Goal: Task Accomplishment & Management: Complete application form

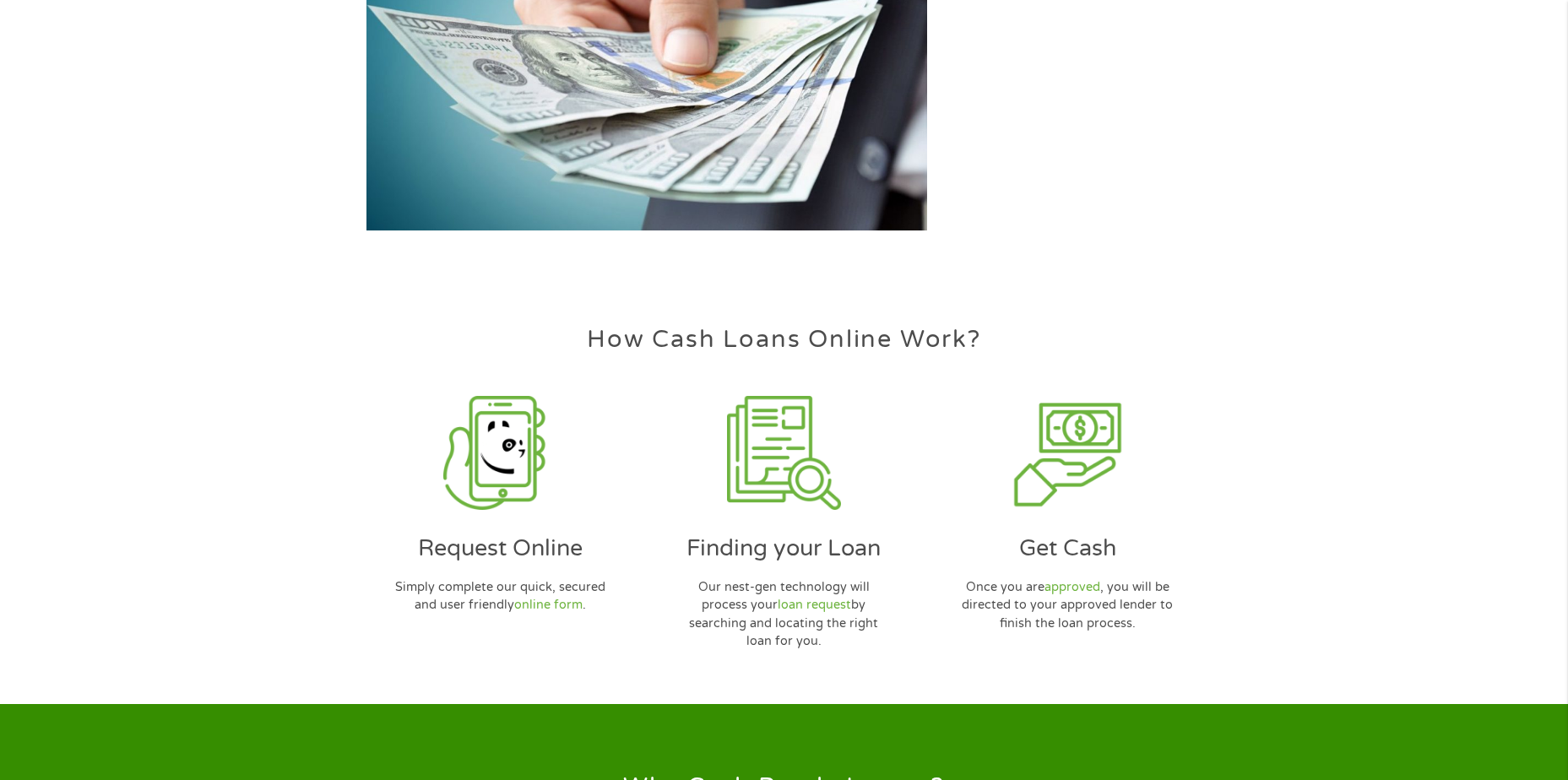
scroll to position [4390, 0]
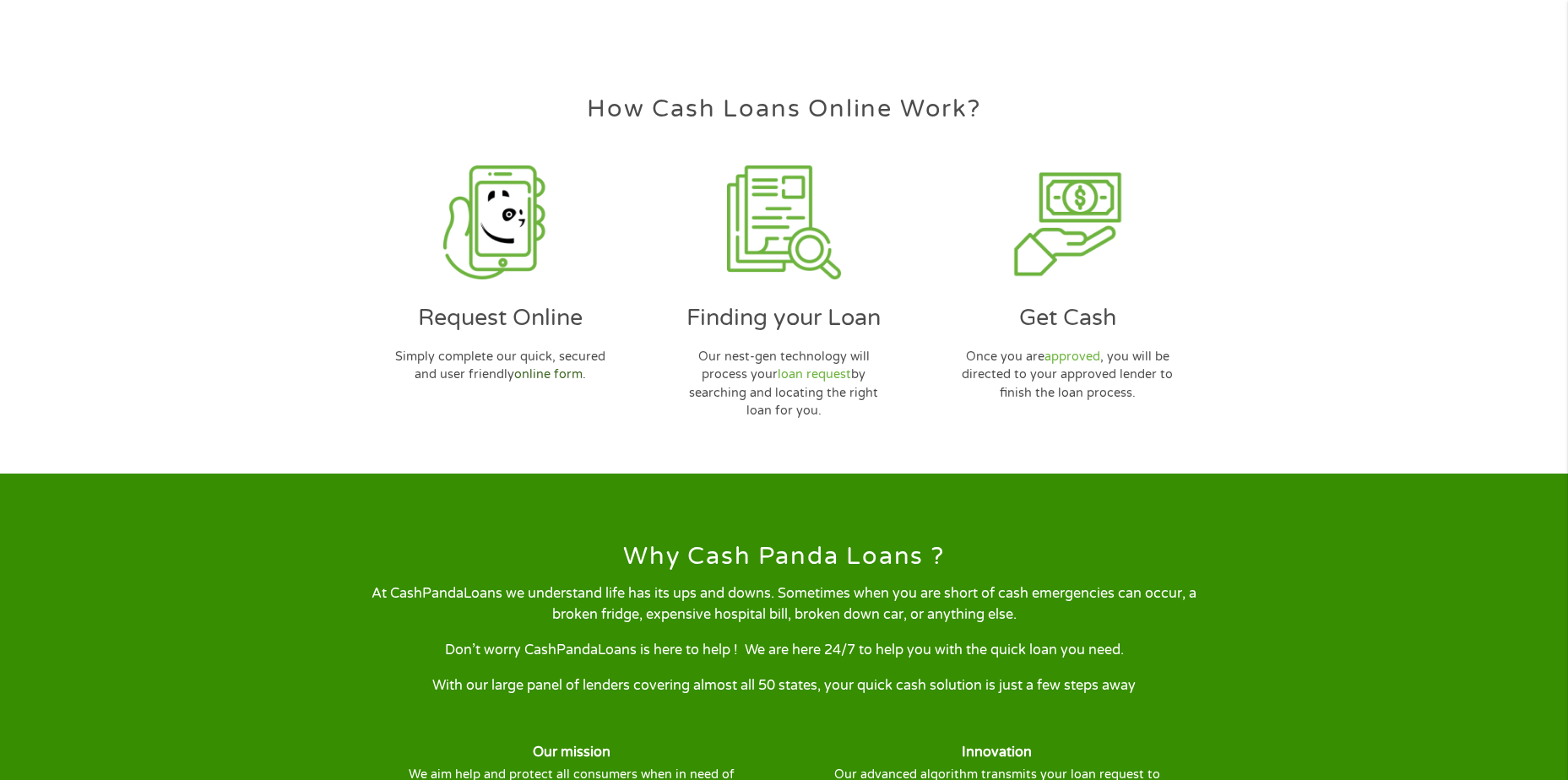
click at [536, 378] on link "online form" at bounding box center [549, 375] width 68 height 15
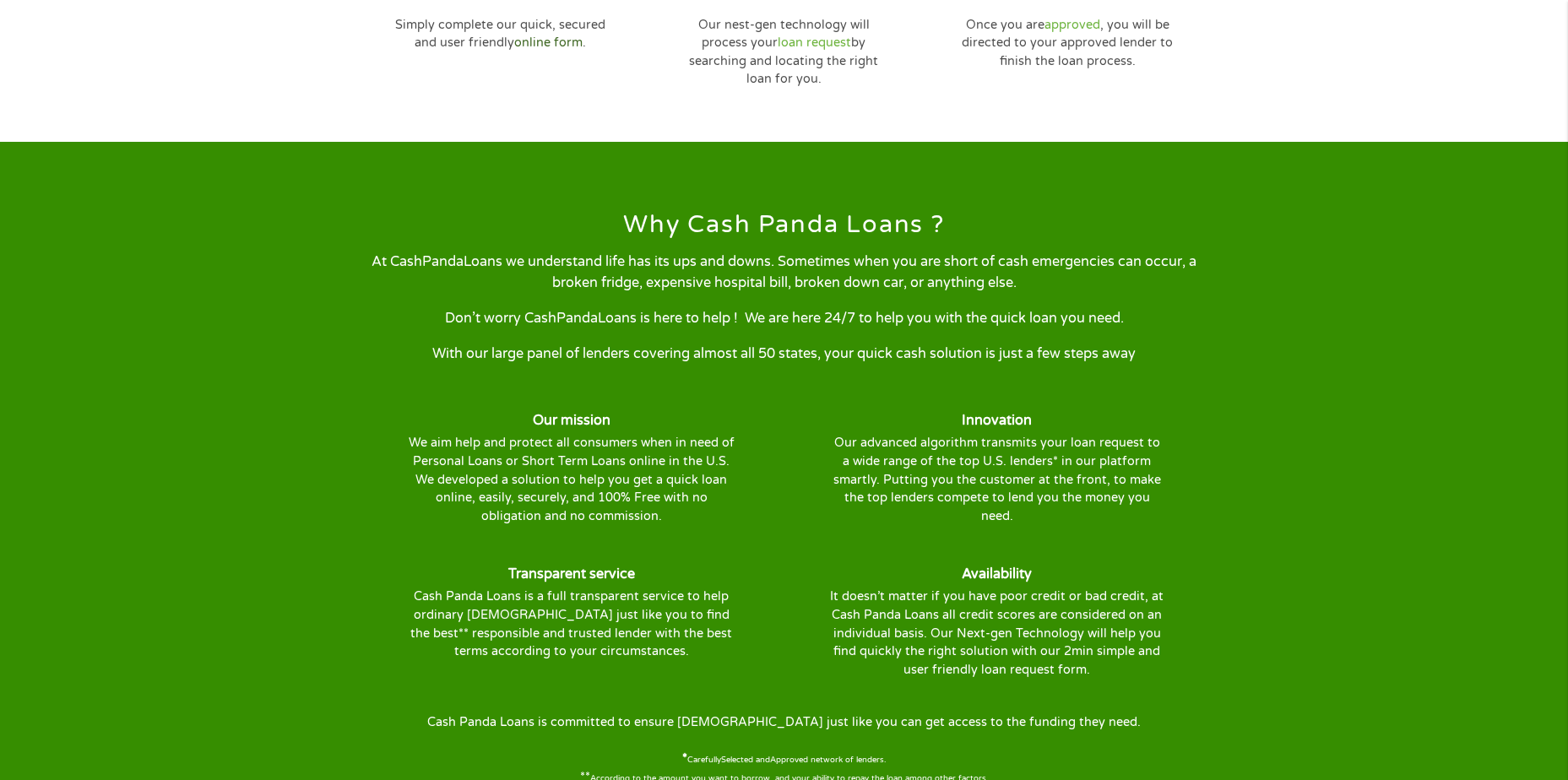
scroll to position [4728, 0]
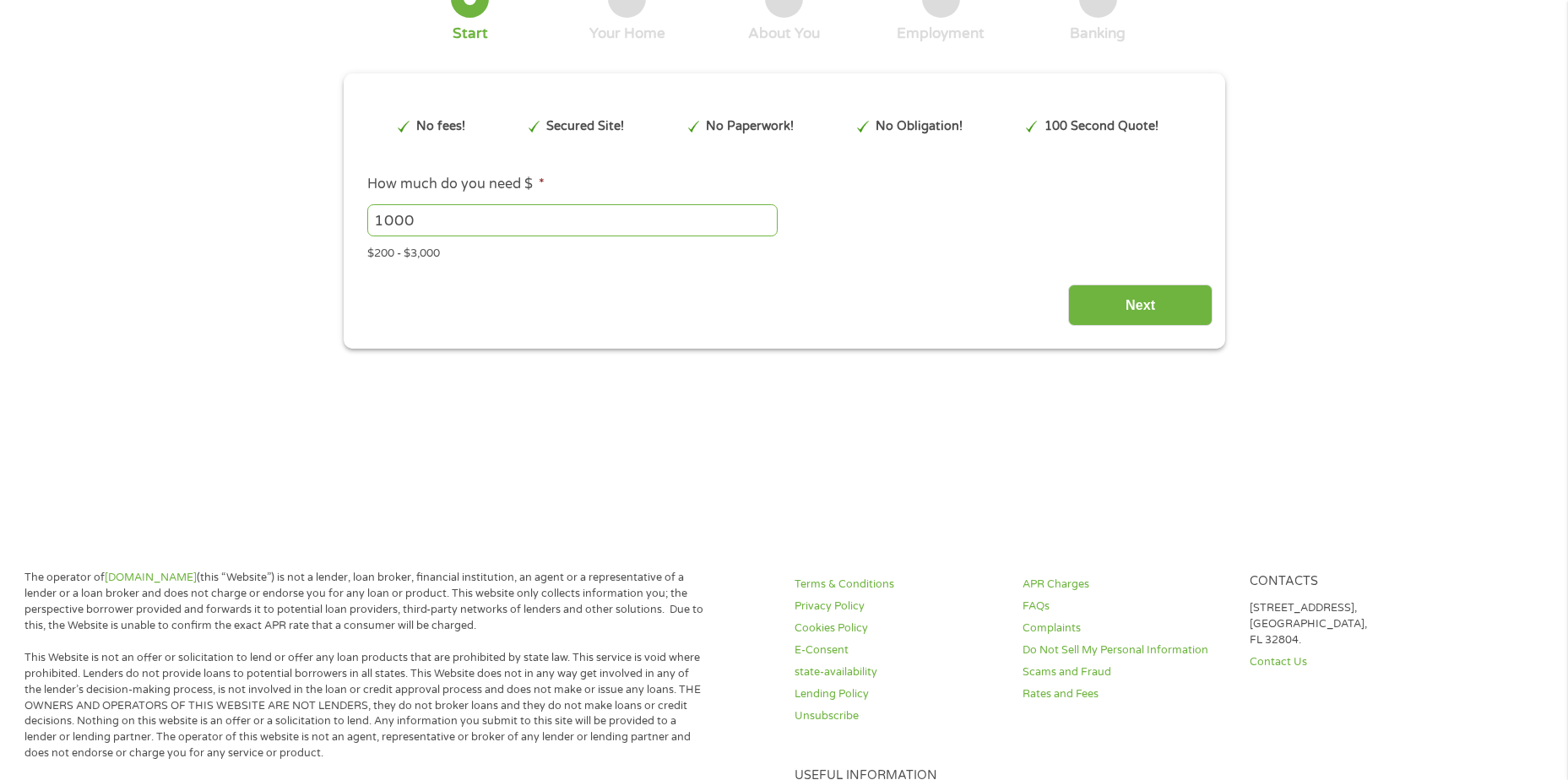
type input "EAIaIQobChMIoe7E7ZCujwMVPA2tBh288zwcEAAYASAAEgLi2fD_BwE"
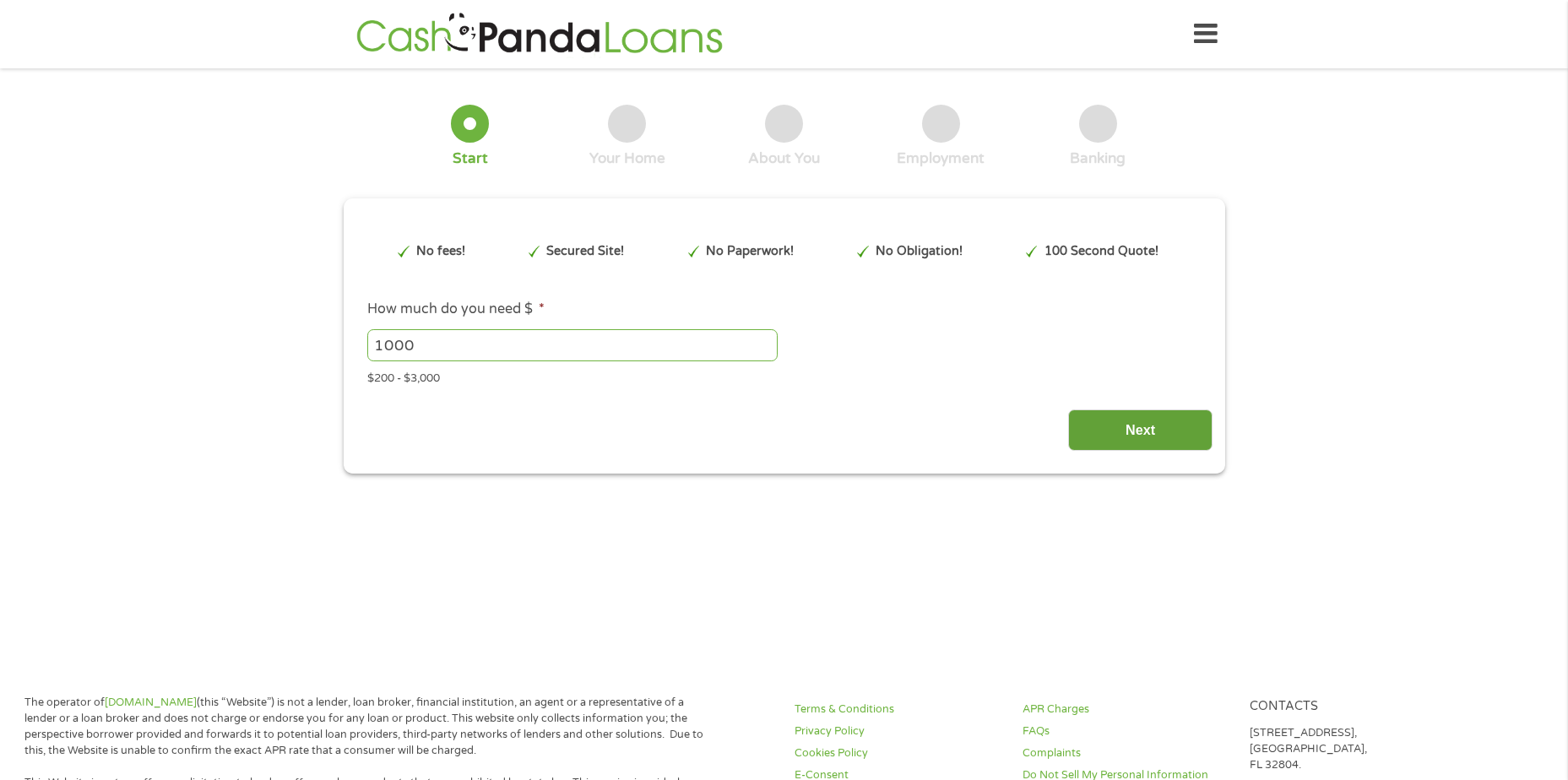
click at [1171, 436] on input "Next" at bounding box center [1140, 430] width 144 height 42
